Goal: Book appointment/travel/reservation

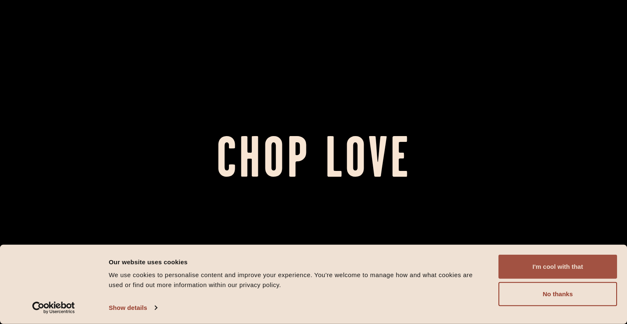
click at [570, 260] on button "I'm cool with that" at bounding box center [557, 267] width 119 height 24
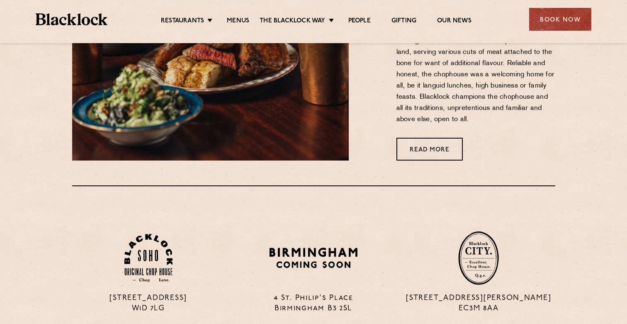
scroll to position [425, 0]
click at [539, 25] on div "Book Now" at bounding box center [560, 19] width 62 height 23
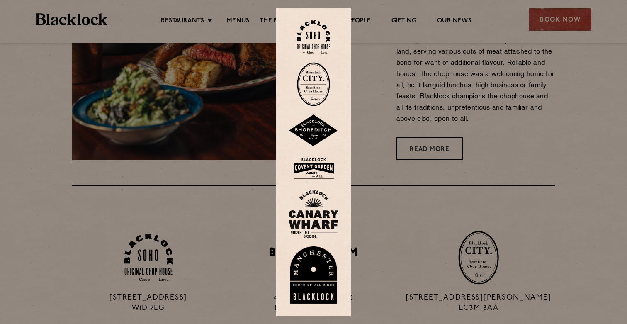
click at [313, 42] on img at bounding box center [313, 37] width 33 height 34
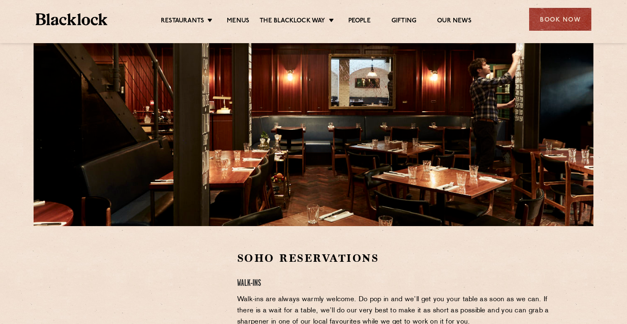
scroll to position [67, 0]
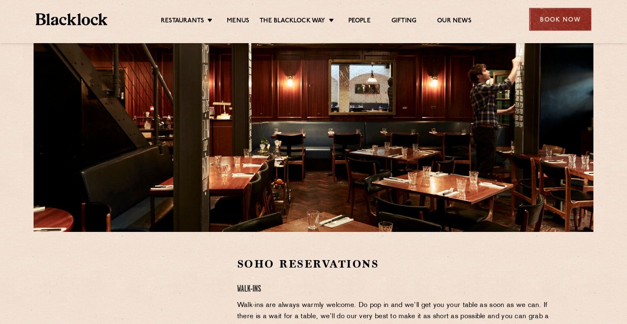
click at [550, 17] on div "Book Now" at bounding box center [560, 19] width 62 height 23
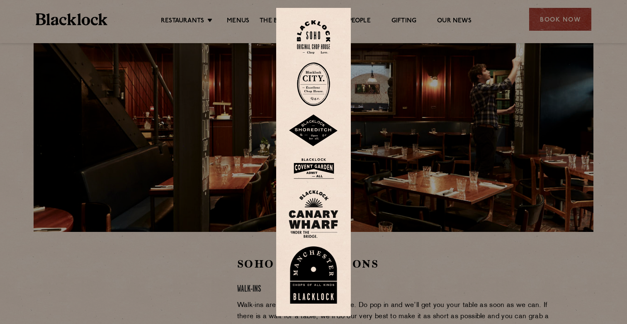
click at [311, 84] on img at bounding box center [313, 84] width 33 height 44
